Goal: Information Seeking & Learning: Find specific fact

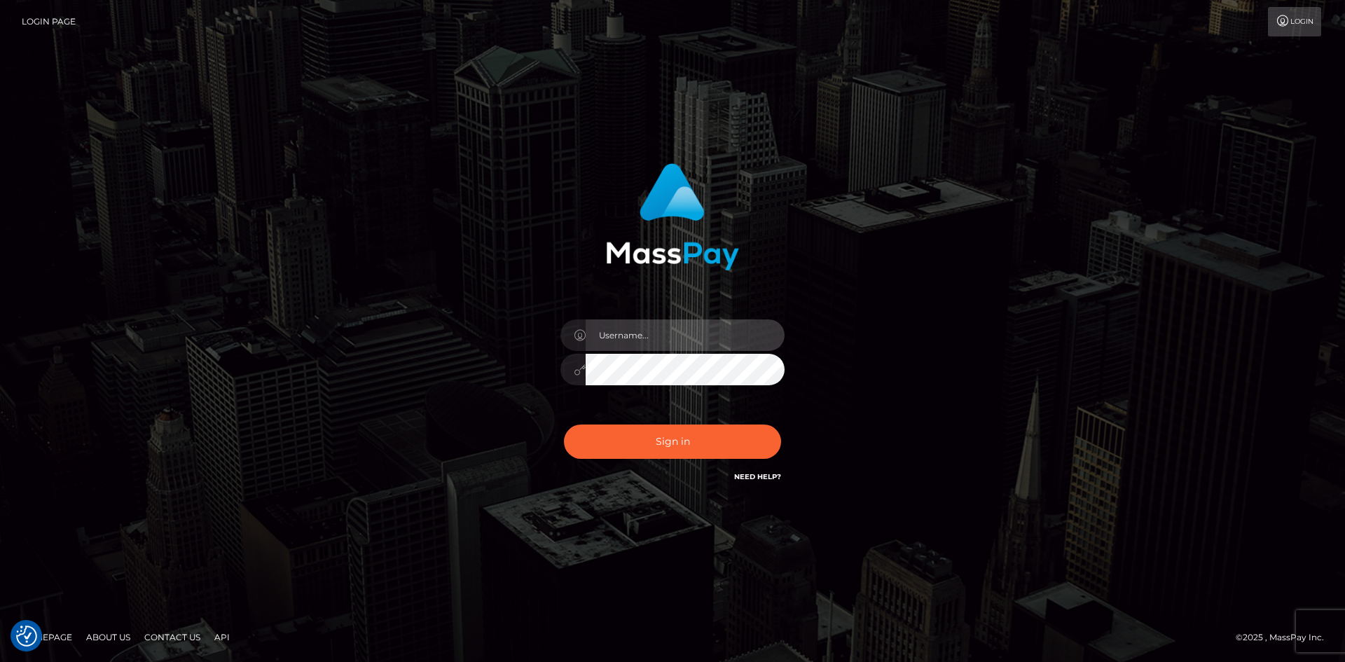
type input "alexstef"
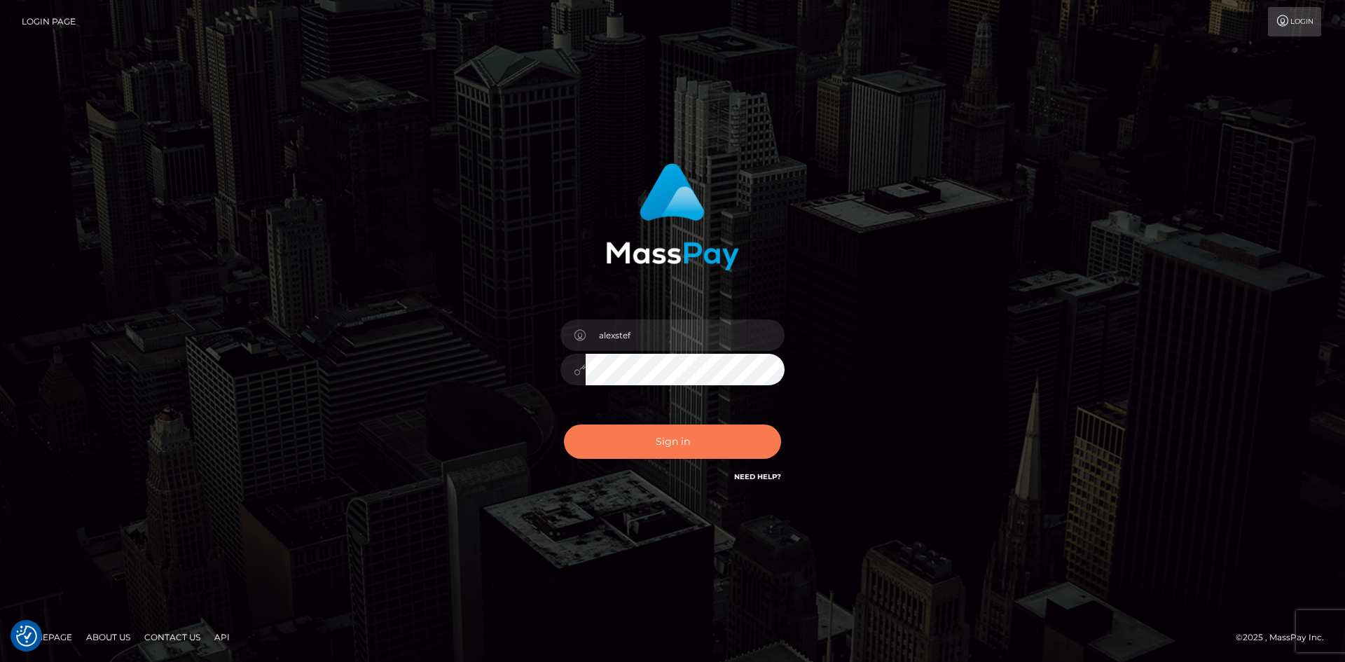
click at [720, 444] on button "Sign in" at bounding box center [672, 442] width 217 height 34
type input "alexstef"
click at [709, 434] on button "Sign in" at bounding box center [672, 442] width 217 height 34
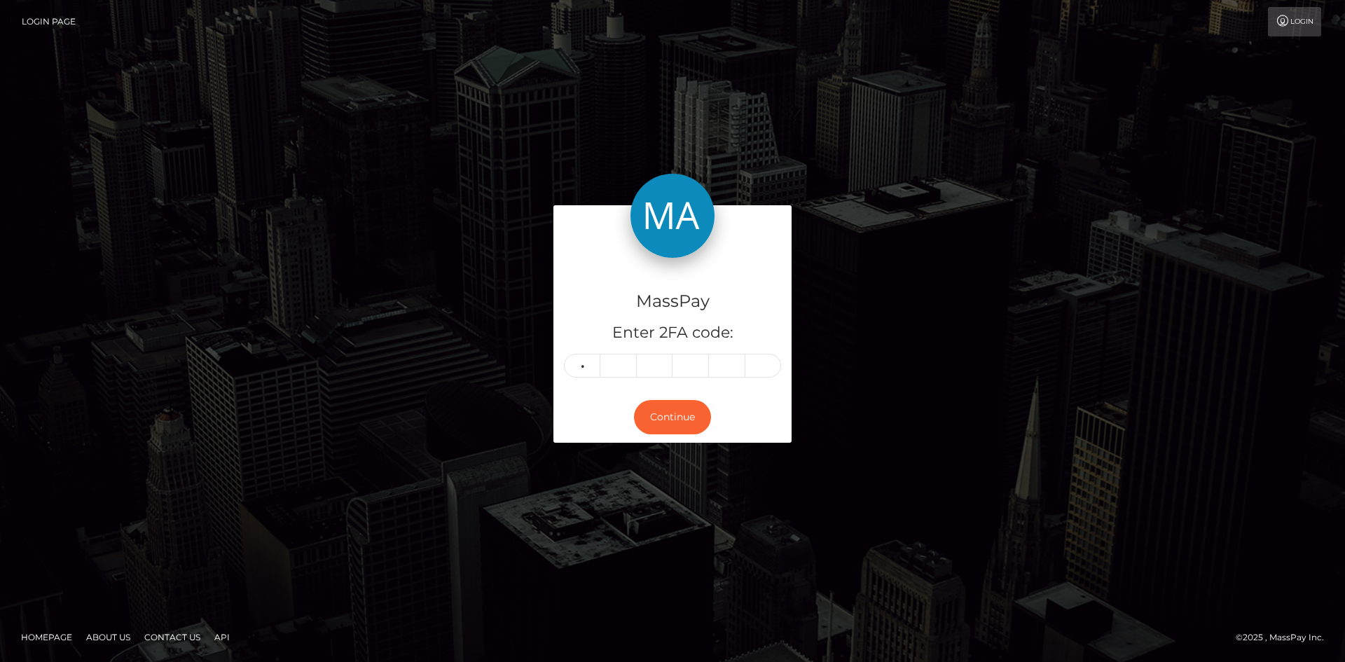
type input "4"
type input "7"
type input "2"
type input "4"
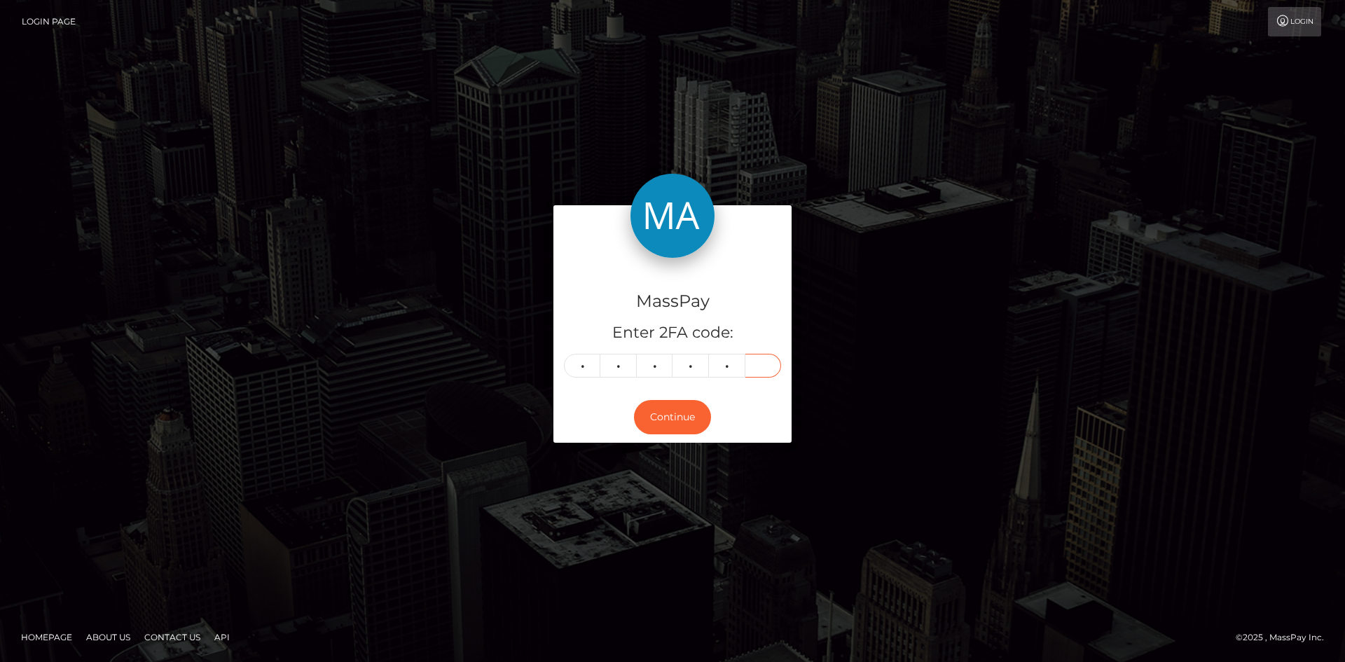
type input "5"
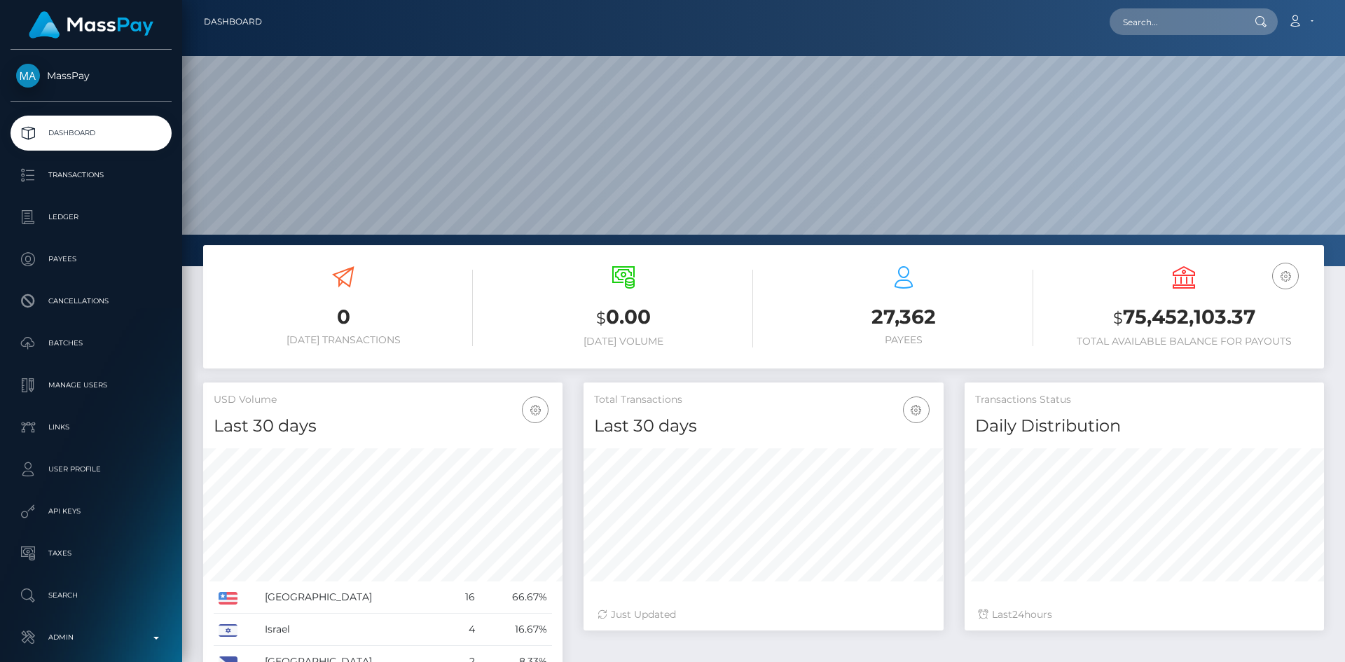
scroll to position [249, 360]
click at [1184, 22] on input "text" at bounding box center [1176, 21] width 132 height 27
paste input "nikolettanasiouli@gmail.com"
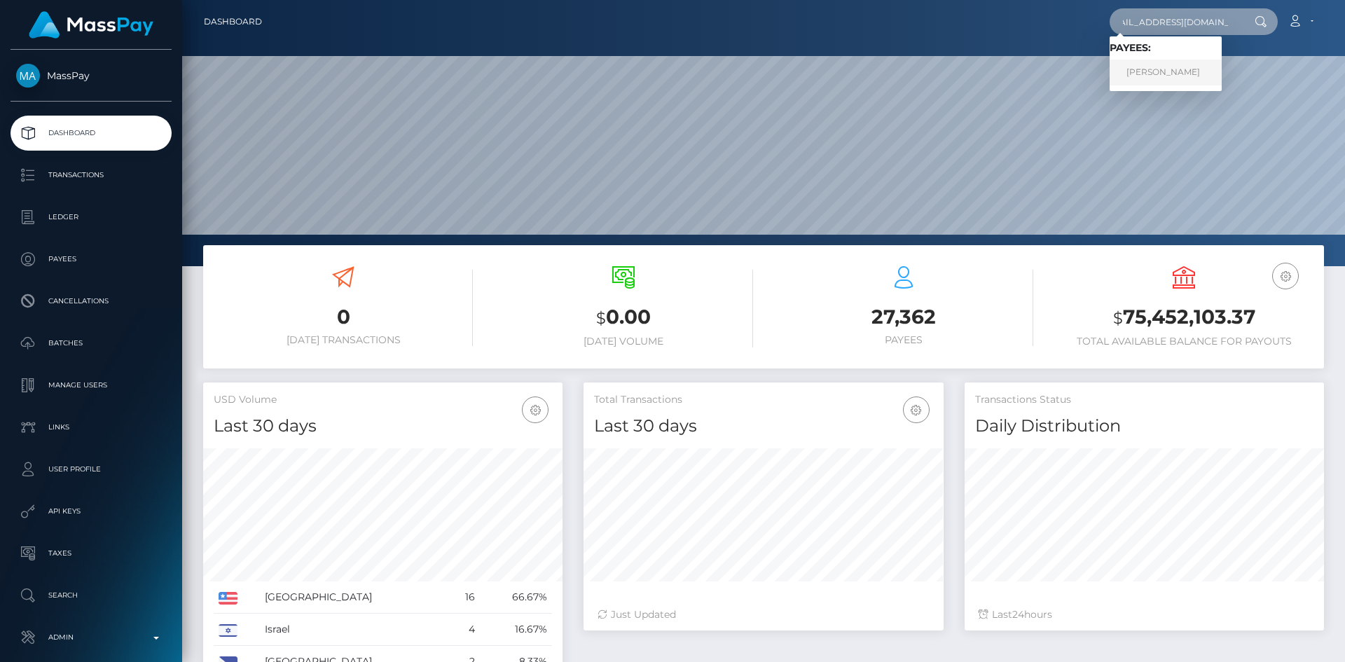
type input "nikolettanasiouli@gmail.com"
click at [1148, 69] on link "Nikoletta Nasiouli" at bounding box center [1166, 73] width 112 height 26
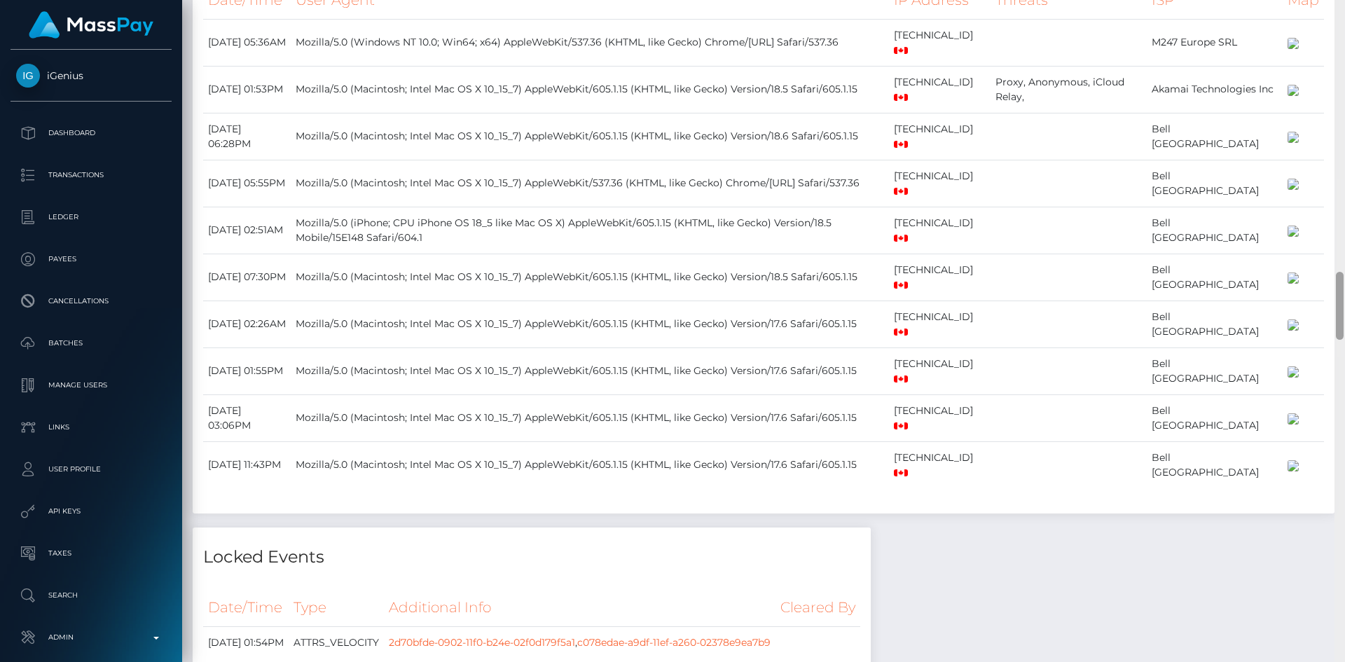
scroll to position [2630, 0]
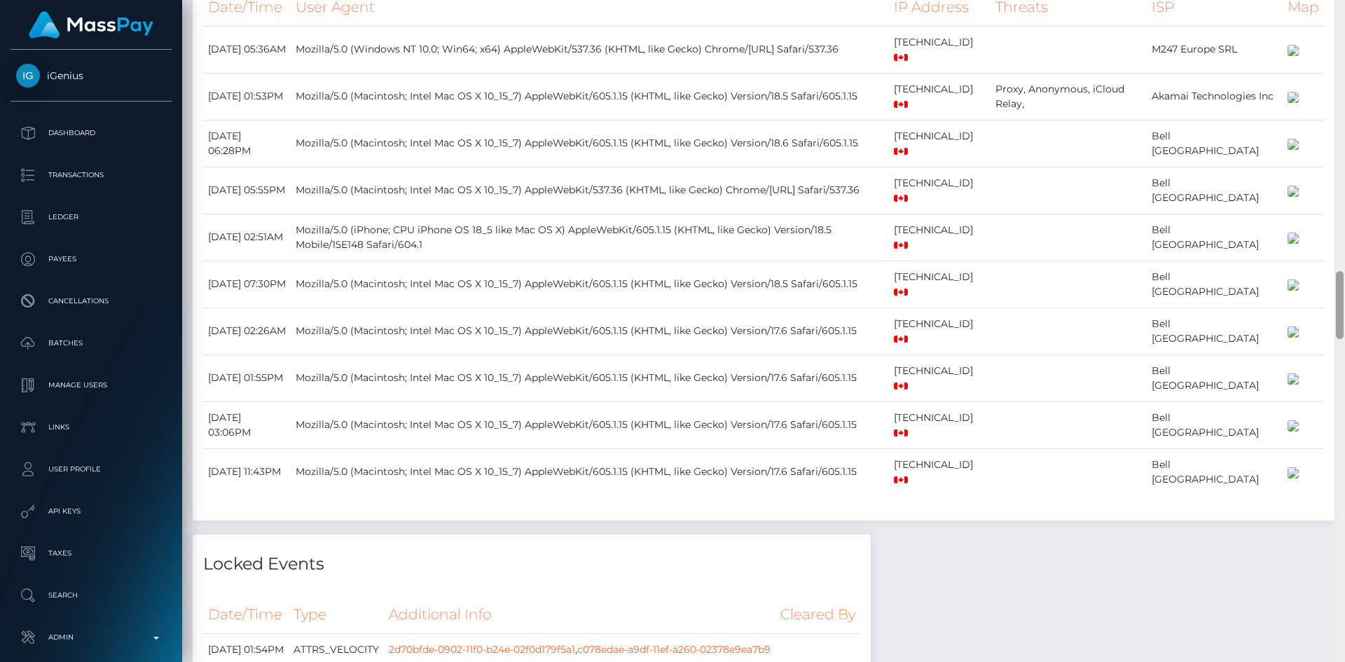
drag, startPoint x: 0, startPoint y: 0, endPoint x: 1339, endPoint y: 303, distance: 1372.9
click at [1339, 303] on div at bounding box center [1340, 305] width 8 height 68
drag, startPoint x: 846, startPoint y: 134, endPoint x: 903, endPoint y: 135, distance: 56.1
click at [903, 120] on td "172.226.16.5" at bounding box center [939, 96] width 101 height 47
copy td "172.226.16.5"
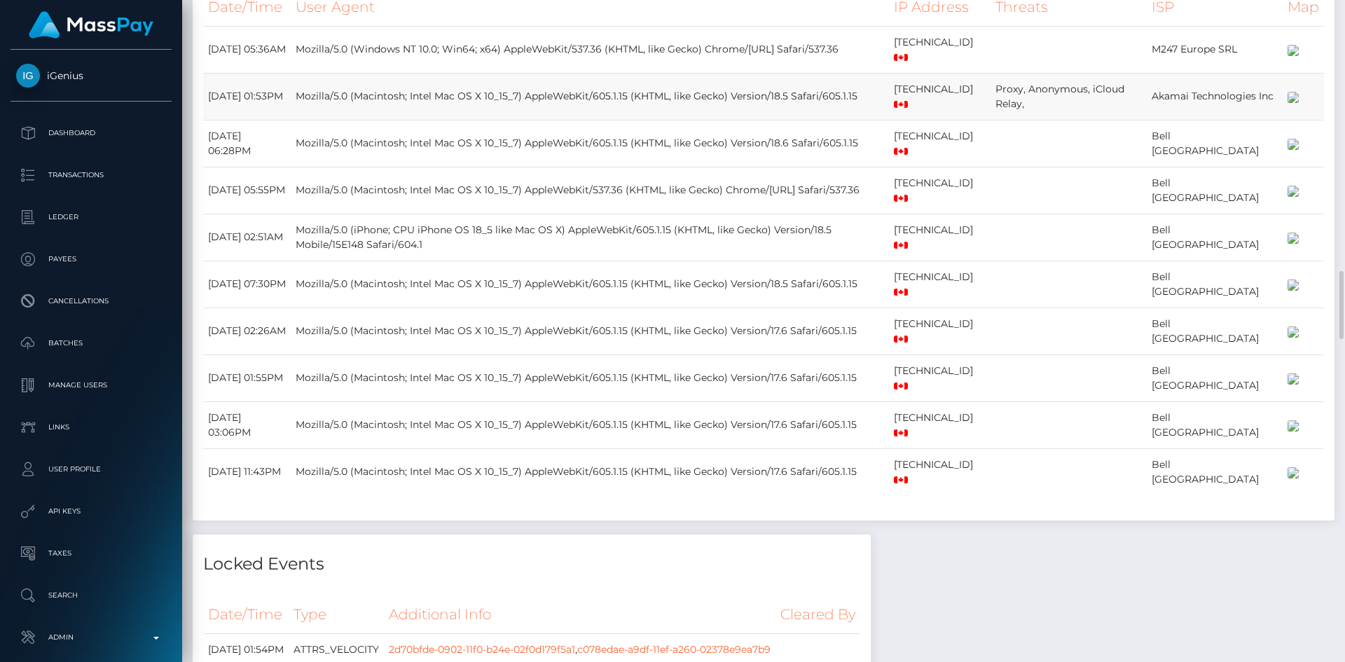
click at [1147, 120] on td "Akamai Technologies Inc" at bounding box center [1215, 96] width 136 height 47
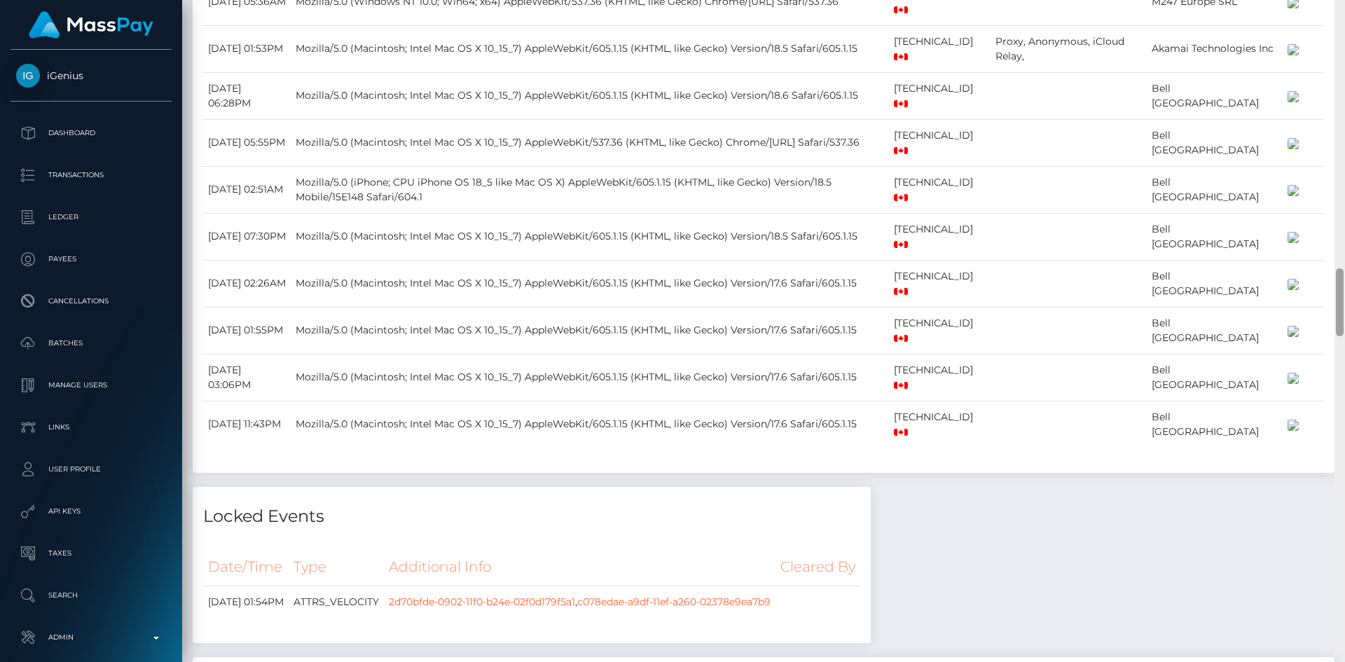
scroll to position [2671, 0]
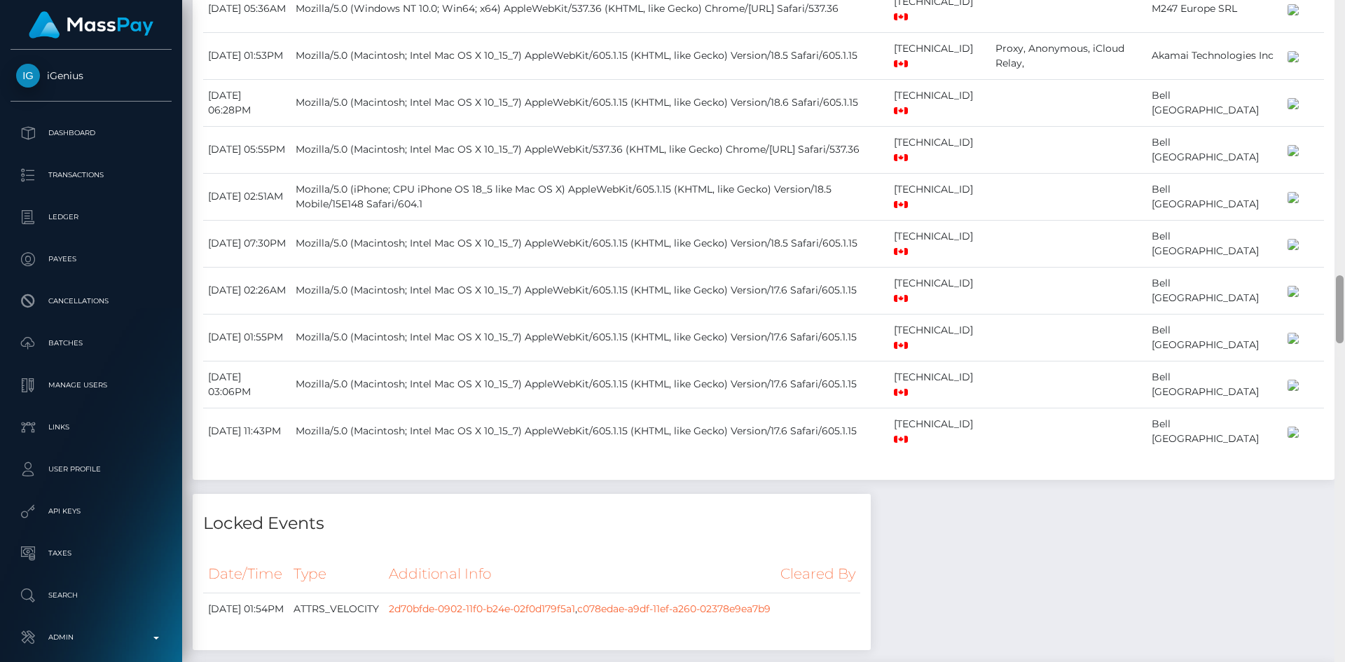
click at [1345, 299] on div at bounding box center [1340, 331] width 11 height 662
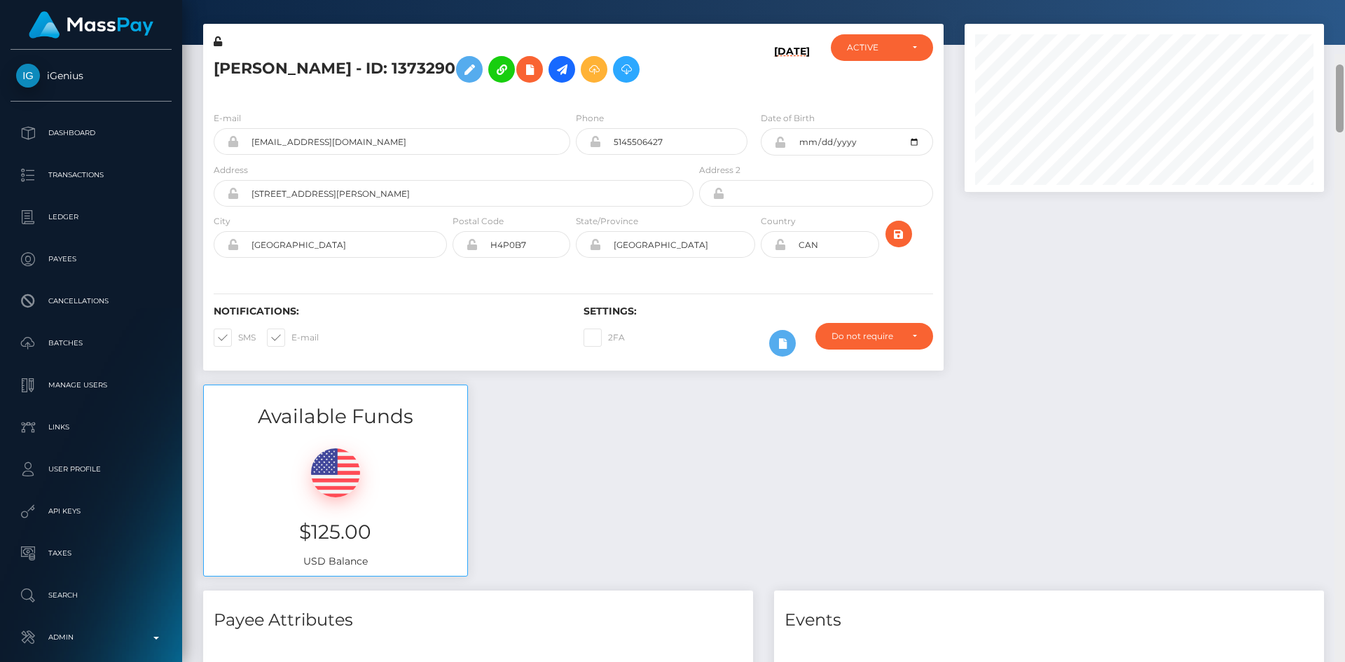
scroll to position [0, 0]
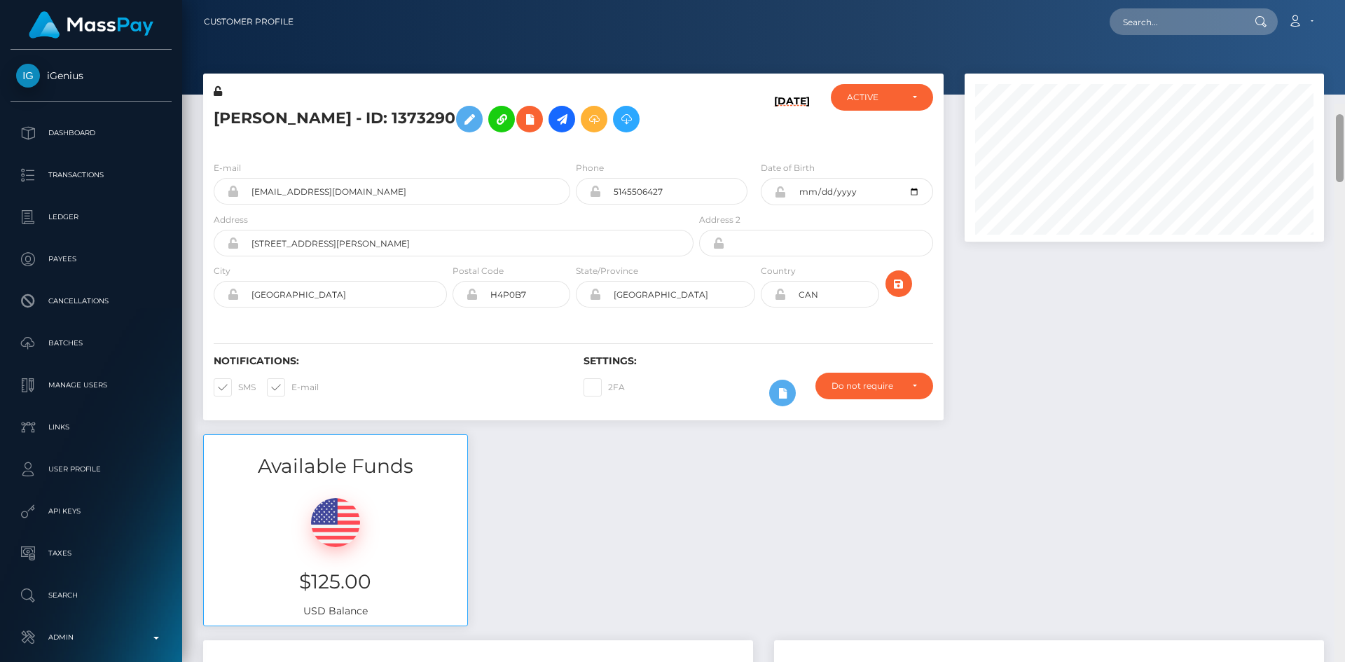
drag, startPoint x: 1338, startPoint y: 291, endPoint x: 1326, endPoint y: 9, distance: 282.0
click at [1332, 11] on div "Customer Profile Loading... Loading..." at bounding box center [763, 331] width 1163 height 662
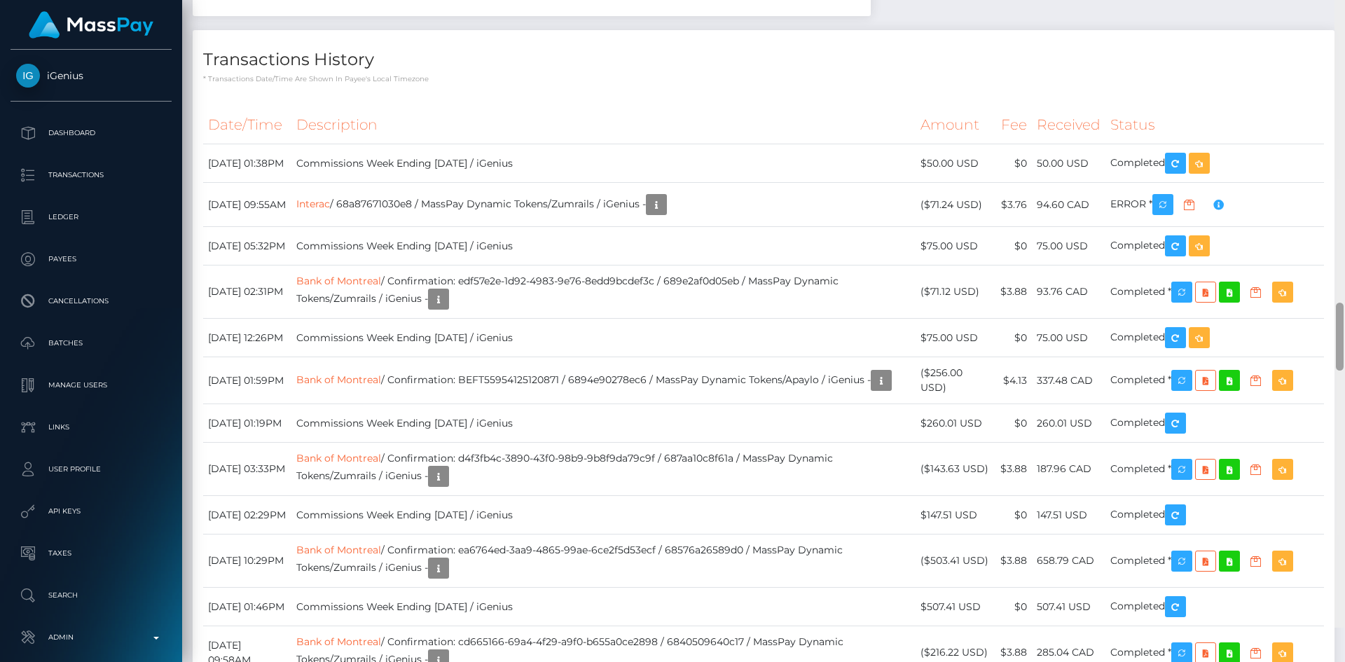
scroll to position [3427, 0]
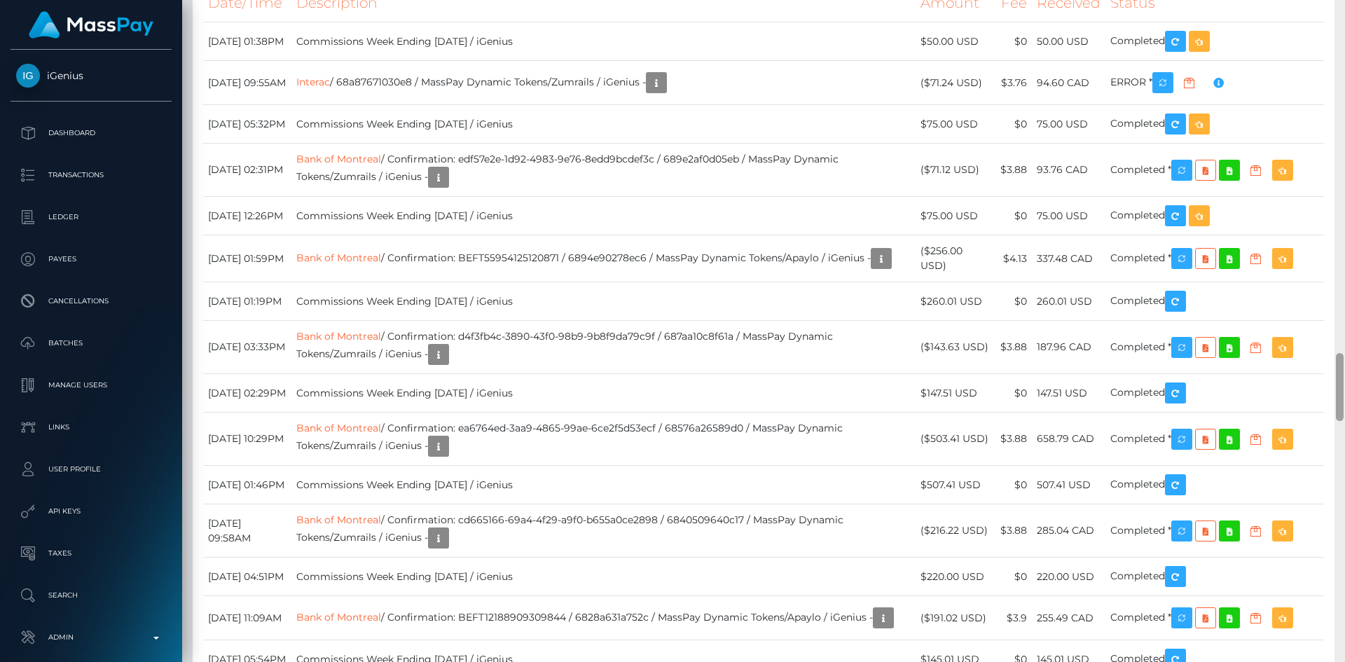
drag, startPoint x: 1339, startPoint y: 53, endPoint x: 1337, endPoint y: 389, distance: 335.6
click at [1337, 389] on div at bounding box center [1340, 387] width 8 height 68
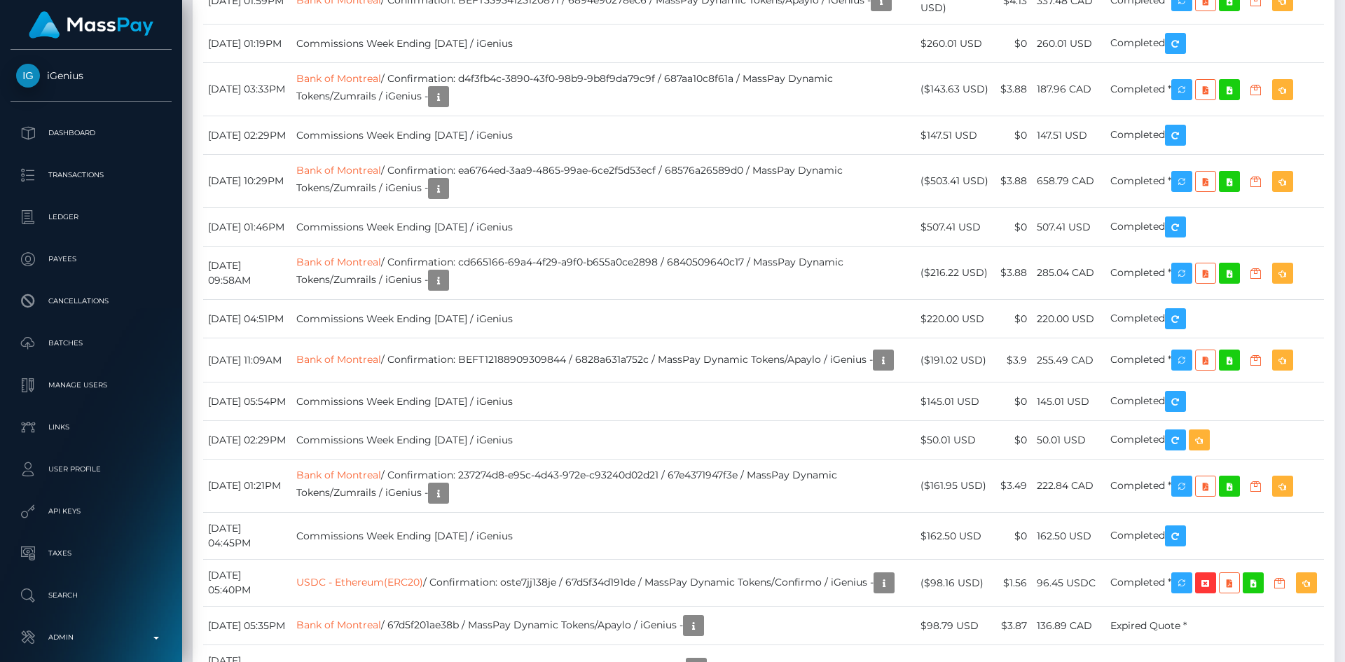
scroll to position [2531, 0]
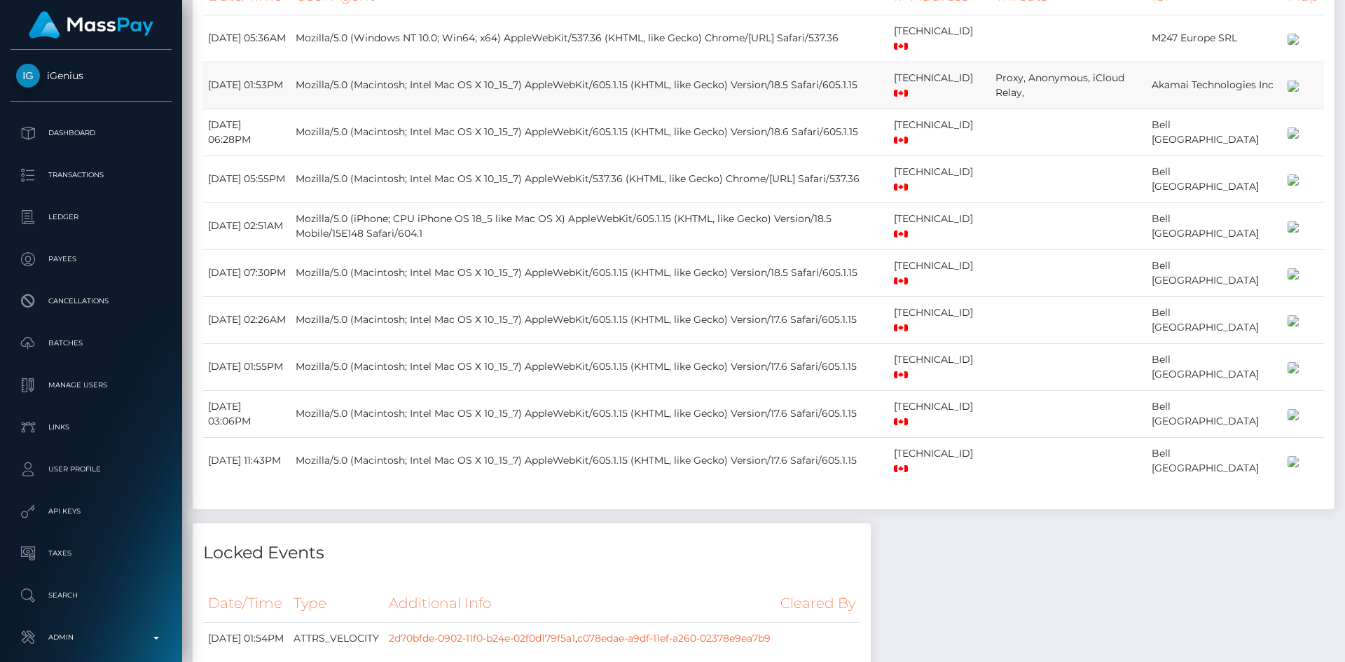
drag, startPoint x: 1342, startPoint y: 394, endPoint x: 1260, endPoint y: 246, distance: 169.1
